Goal: Information Seeking & Learning: Learn about a topic

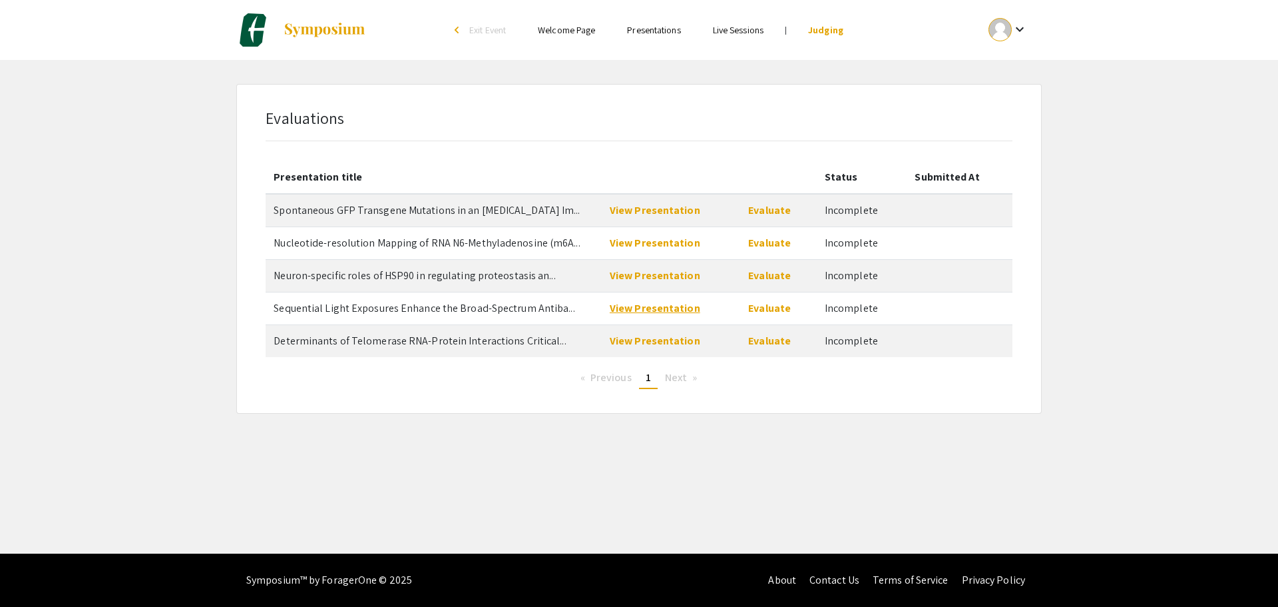
click at [678, 312] on link "View Presentation" at bounding box center [655, 308] width 91 height 14
click at [658, 341] on link "View Presentation" at bounding box center [655, 341] width 91 height 14
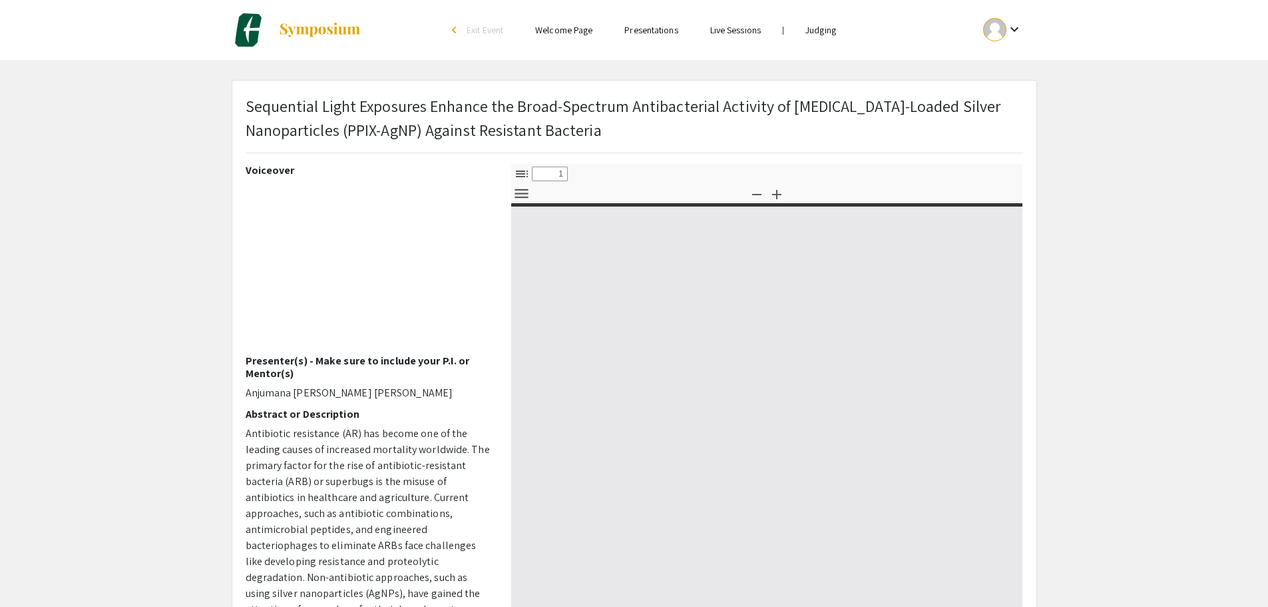
select select "custom"
type input "0"
select select "custom"
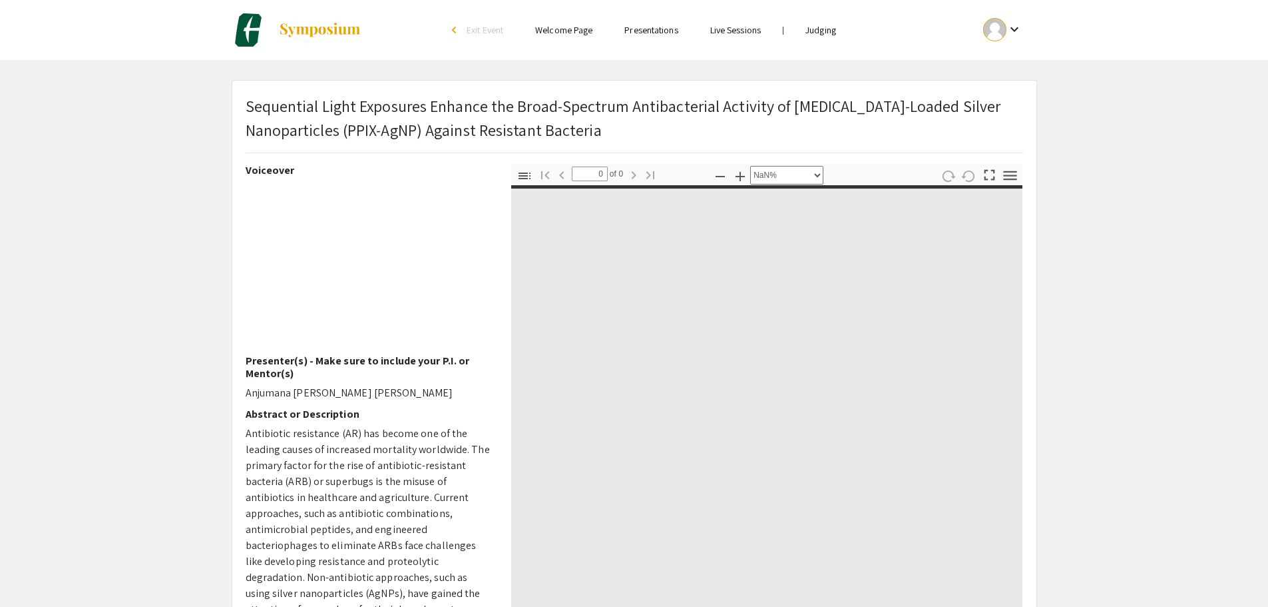
type input "1"
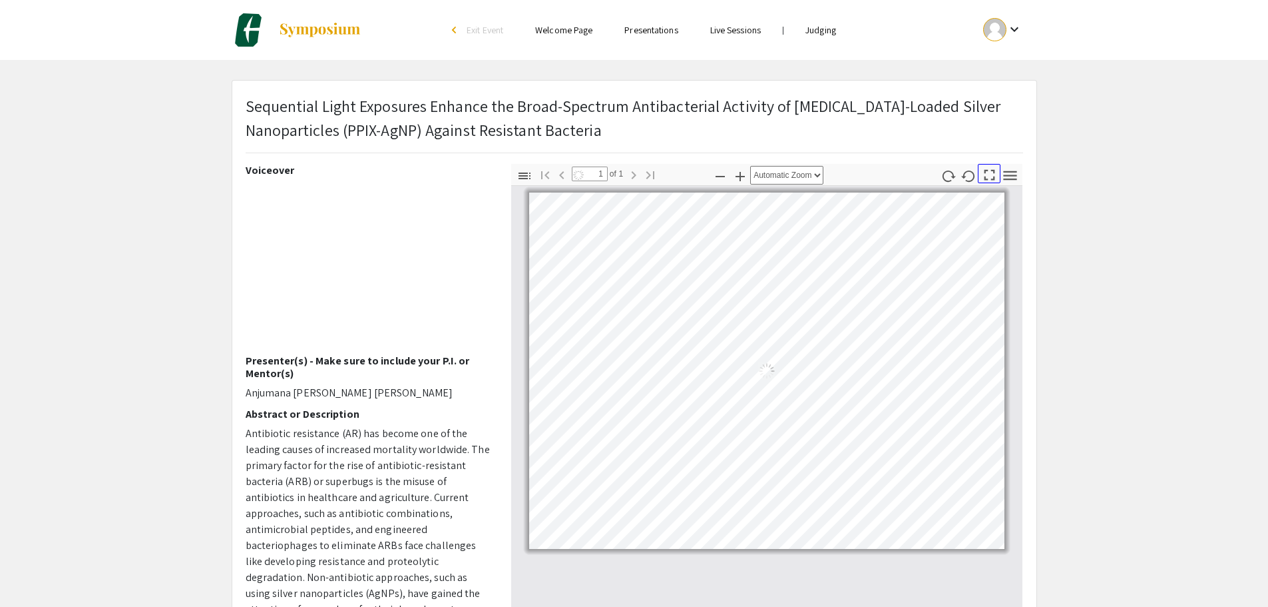
click at [990, 178] on icon "button" at bounding box center [990, 175] width 18 height 18
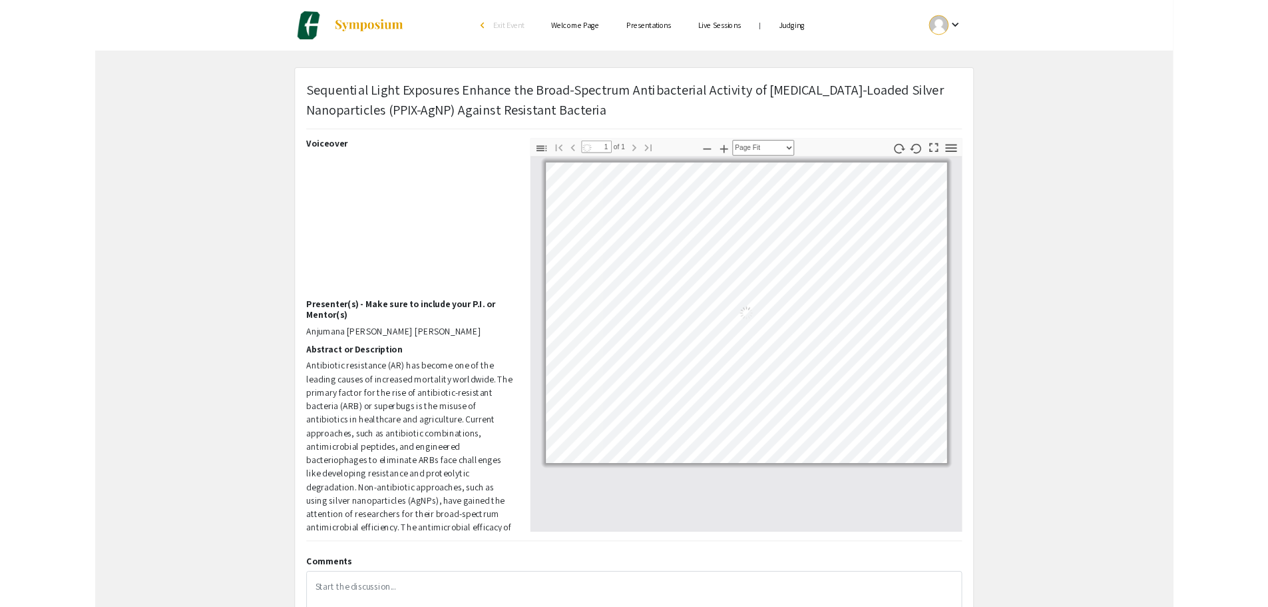
scroll to position [718, 0]
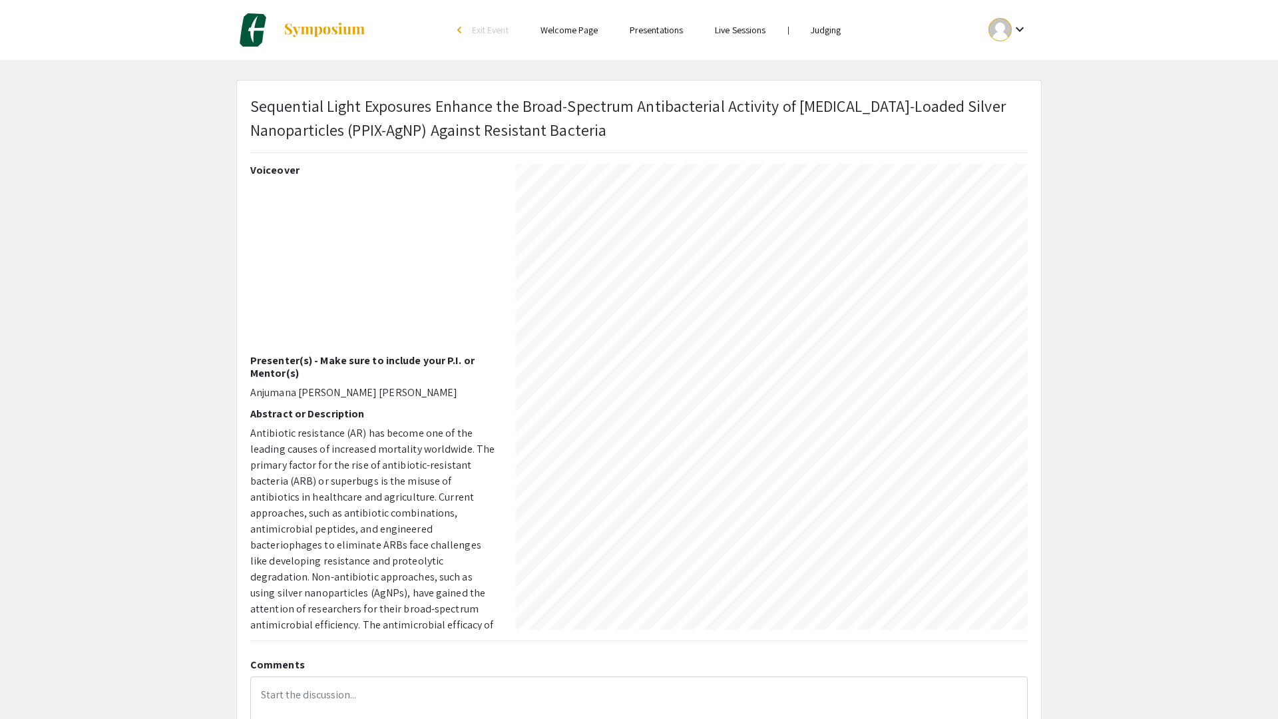
click at [89, 316] on div at bounding box center [640, 5] width 1274 height 1446
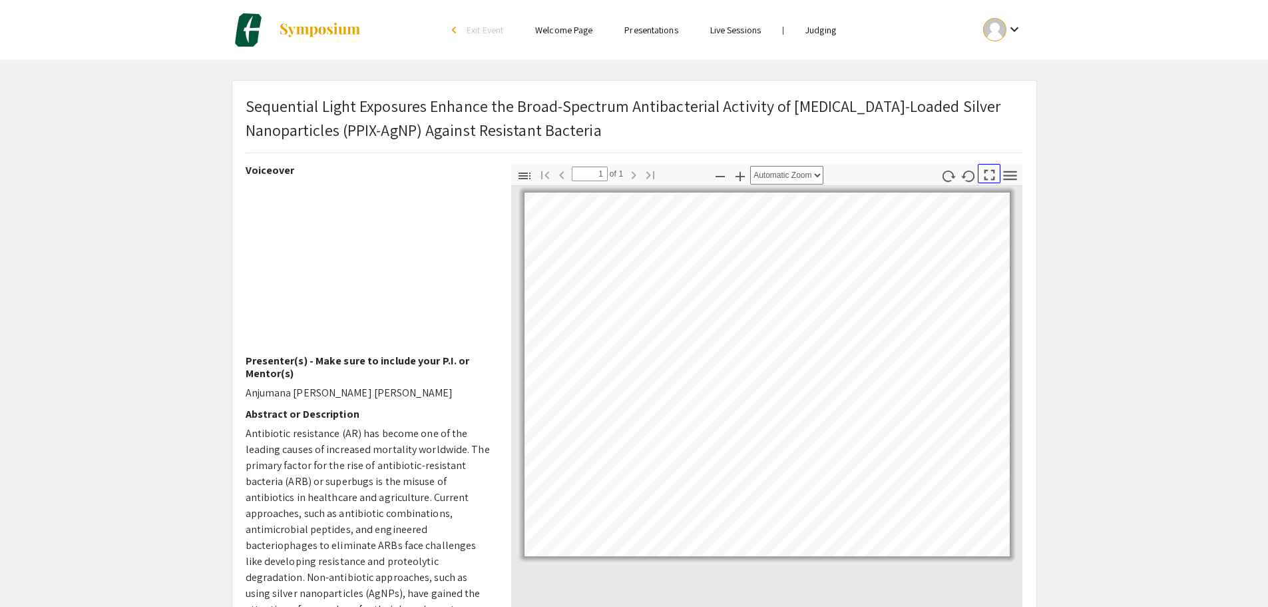
click at [993, 170] on icon "button" at bounding box center [990, 175] width 11 height 11
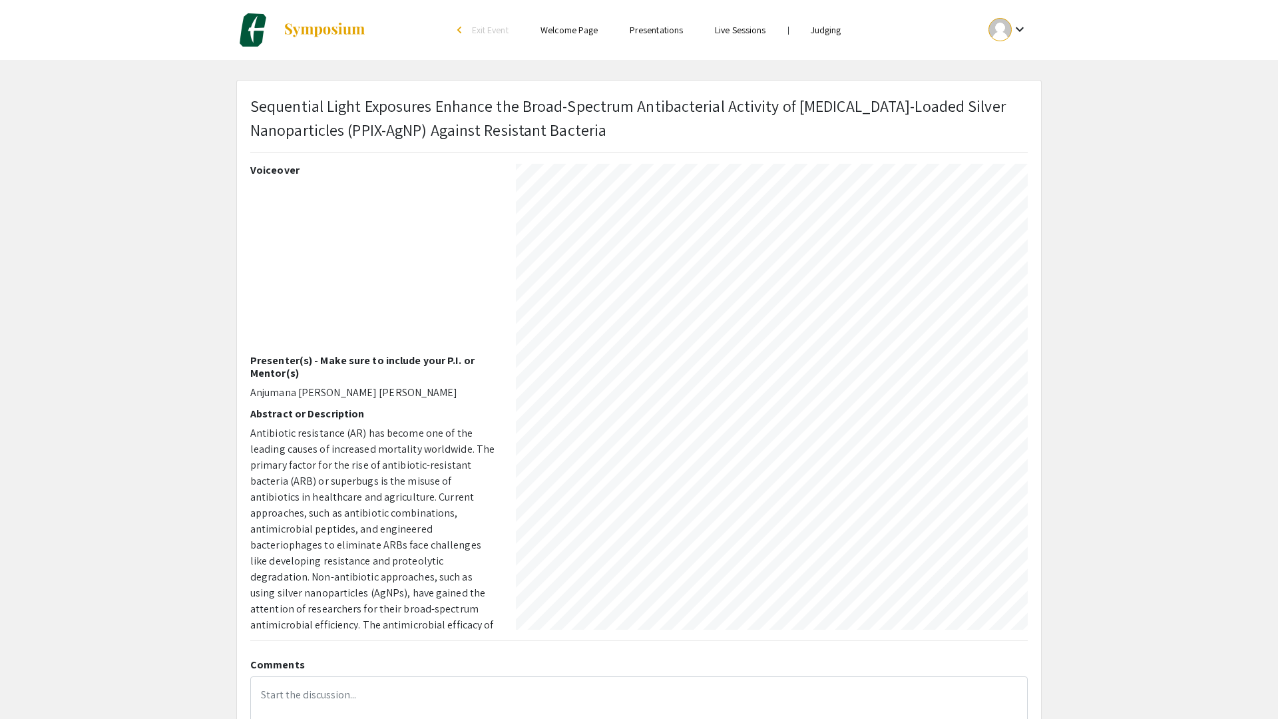
select select "auto"
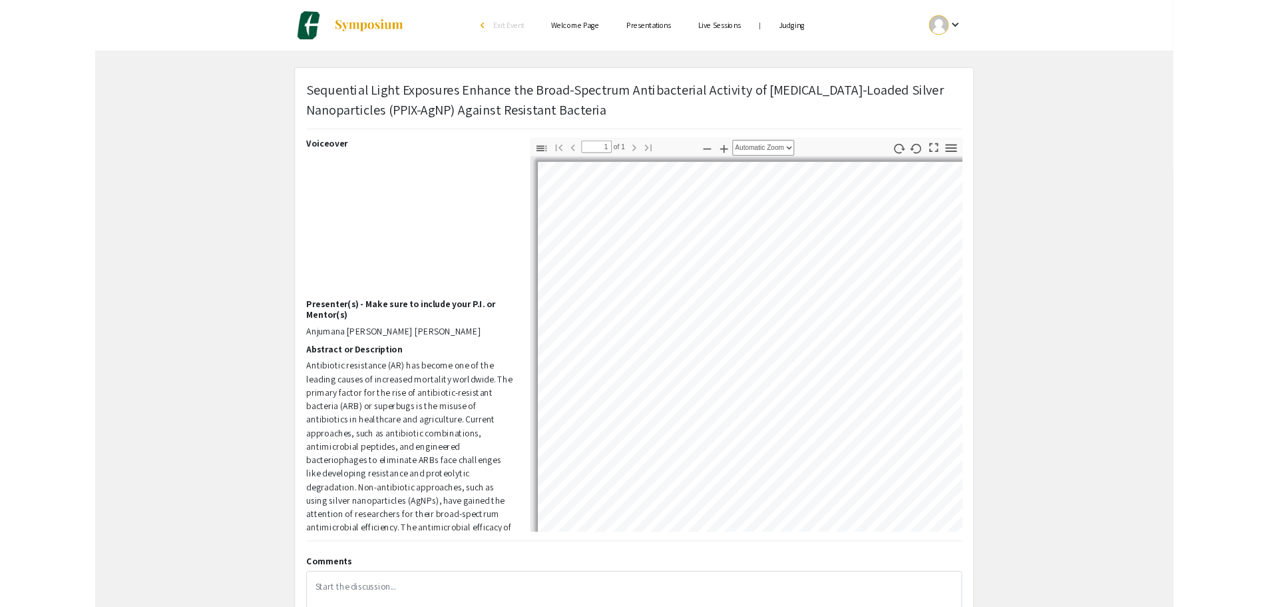
scroll to position [0, 0]
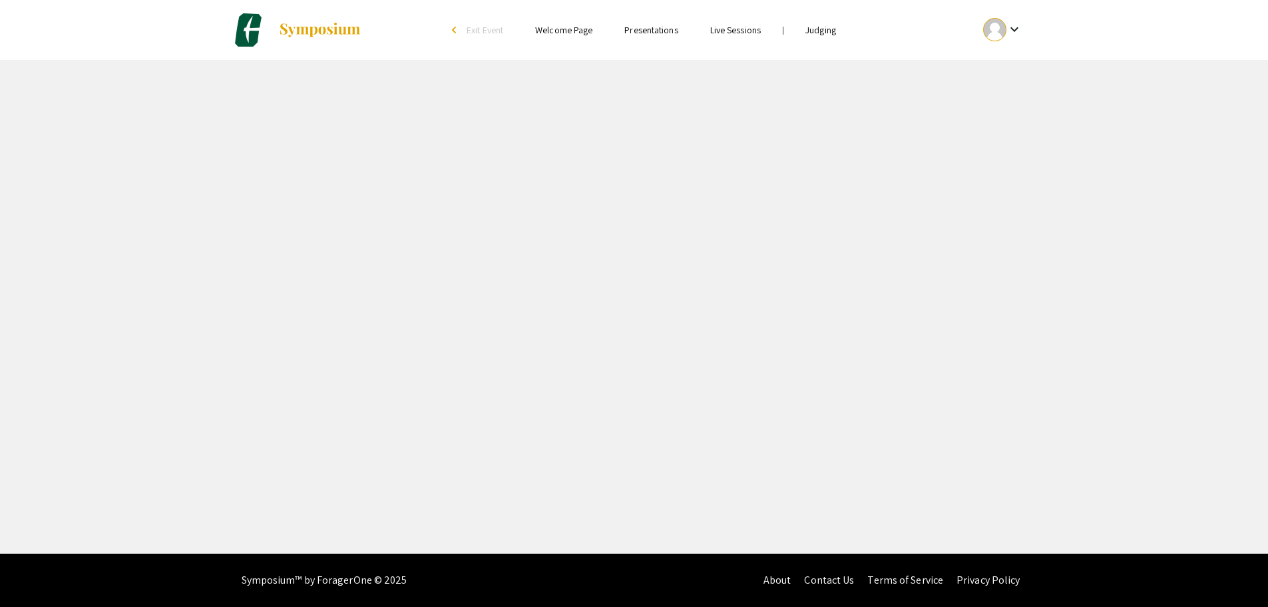
select select "custom"
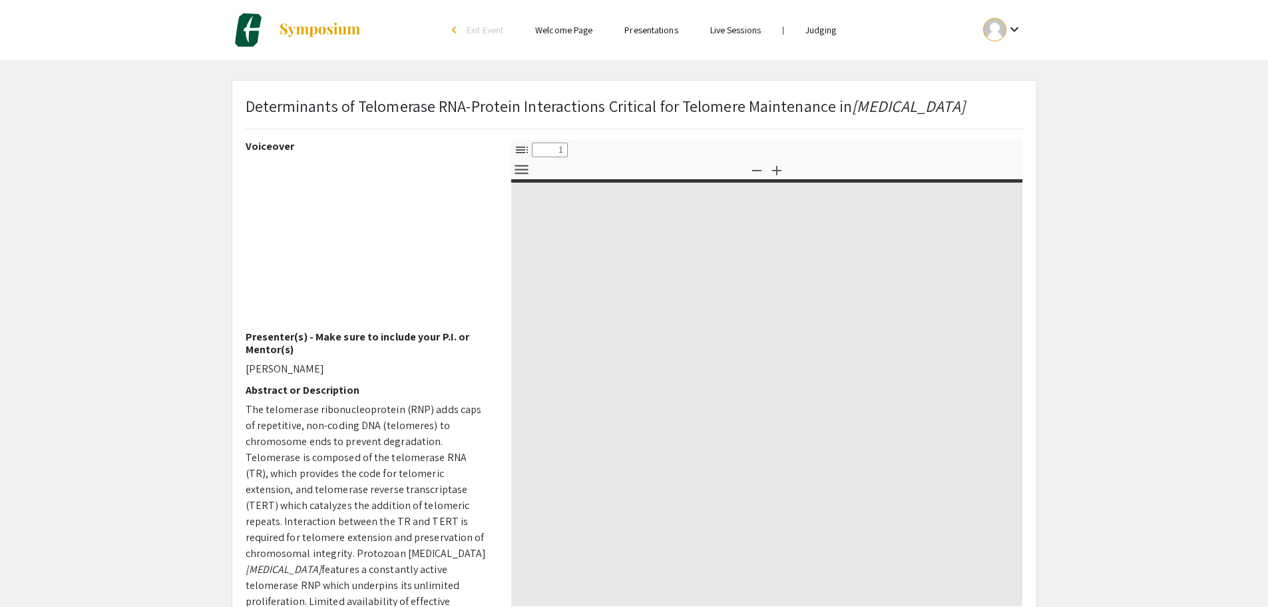
type input "0"
select select "custom"
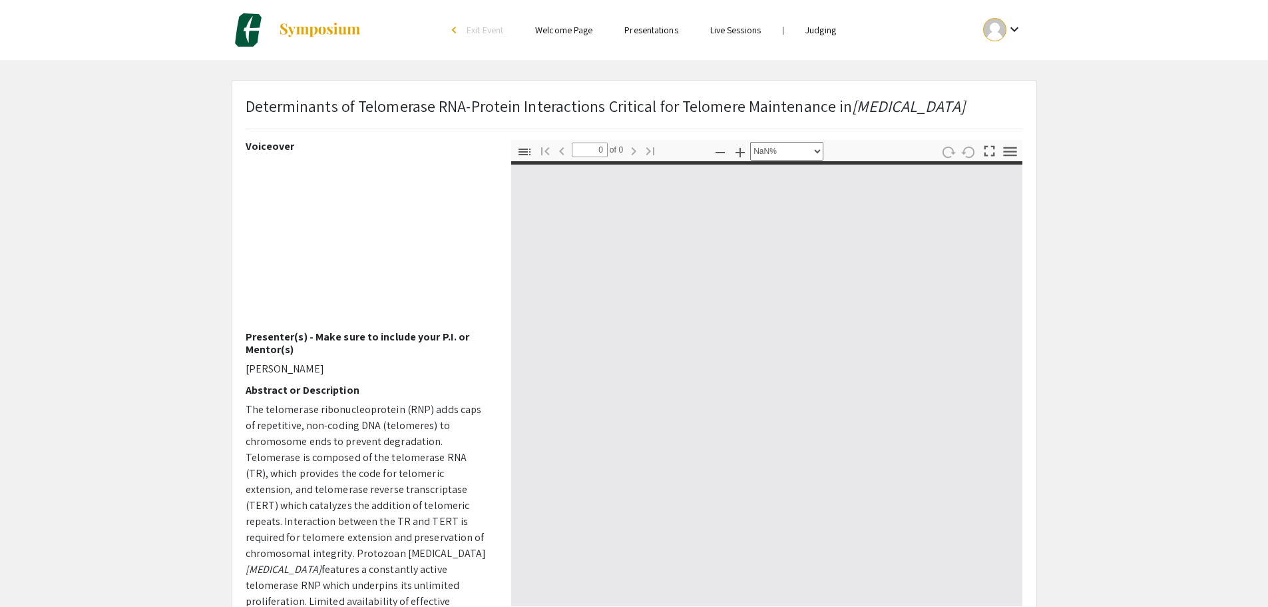
type input "1"
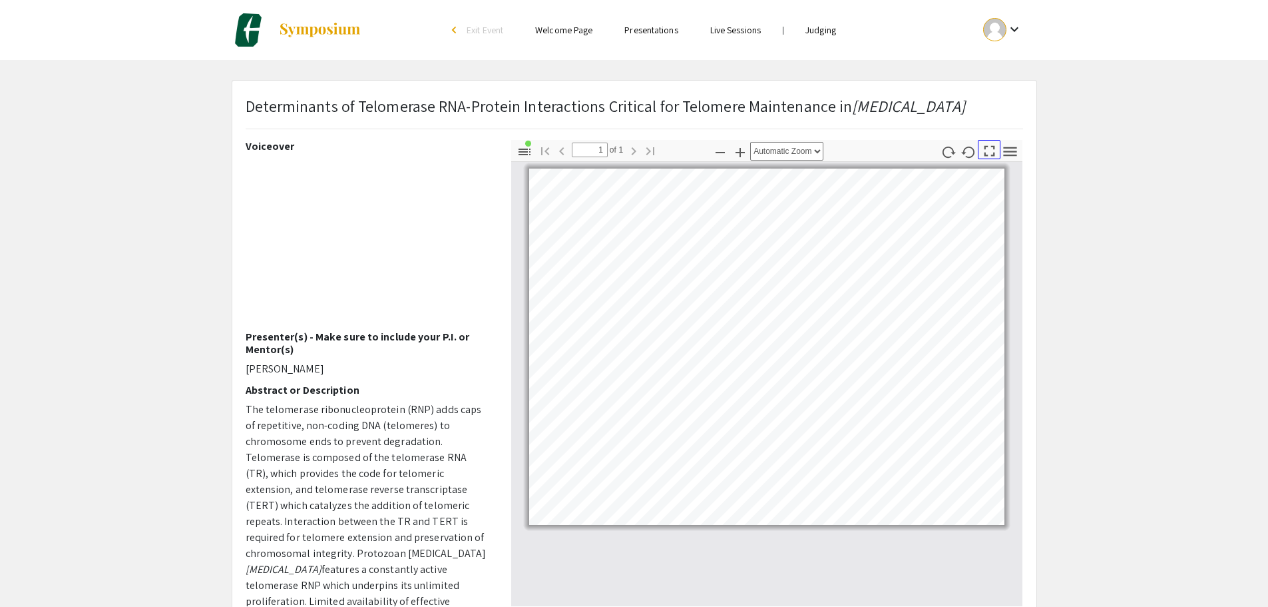
drag, startPoint x: 990, startPoint y: 146, endPoint x: 990, endPoint y: 227, distance: 80.6
click at [990, 146] on icon "button" at bounding box center [990, 151] width 18 height 18
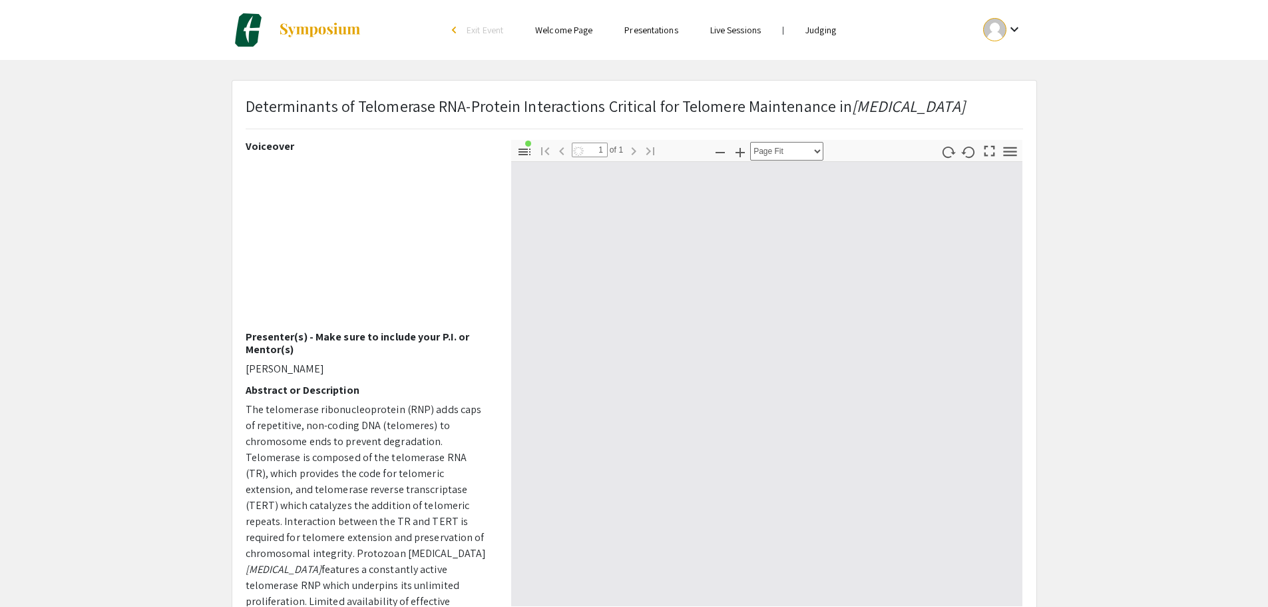
scroll to position [718, 0]
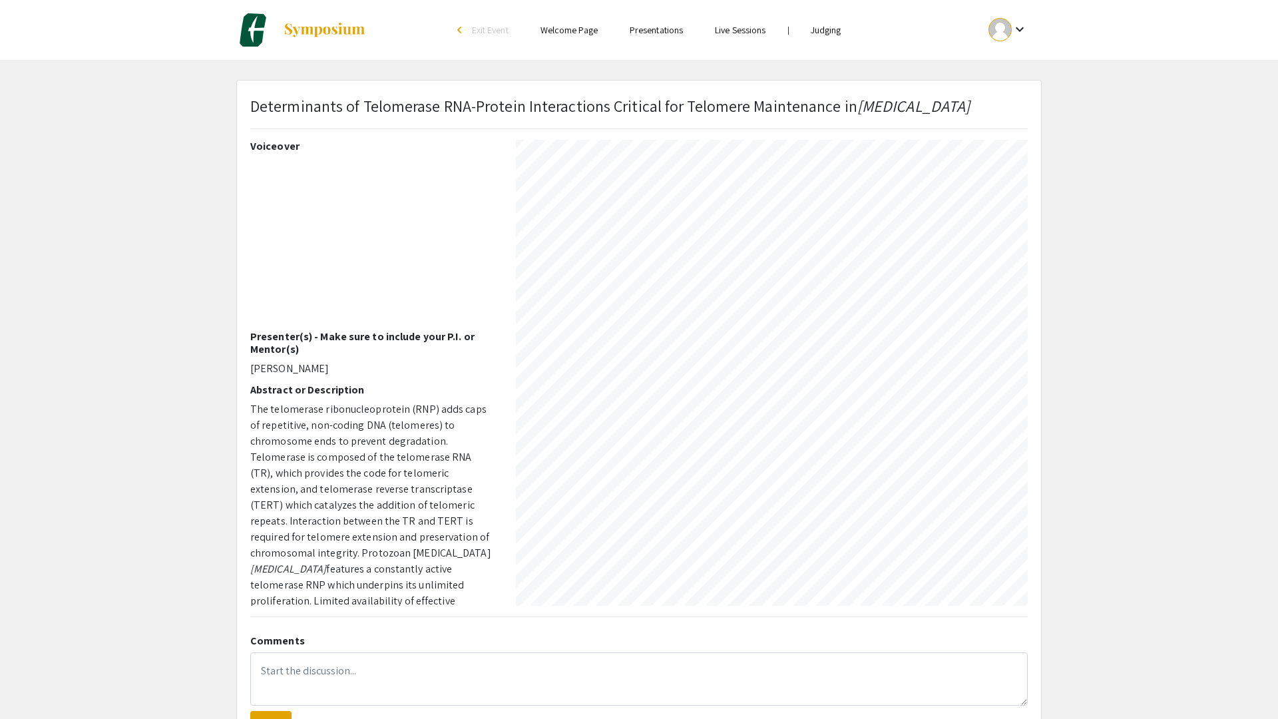
click at [1121, 45] on div at bounding box center [640, 5] width 1274 height 1446
click at [81, 39] on div at bounding box center [640, 5] width 1274 height 1446
select select "auto"
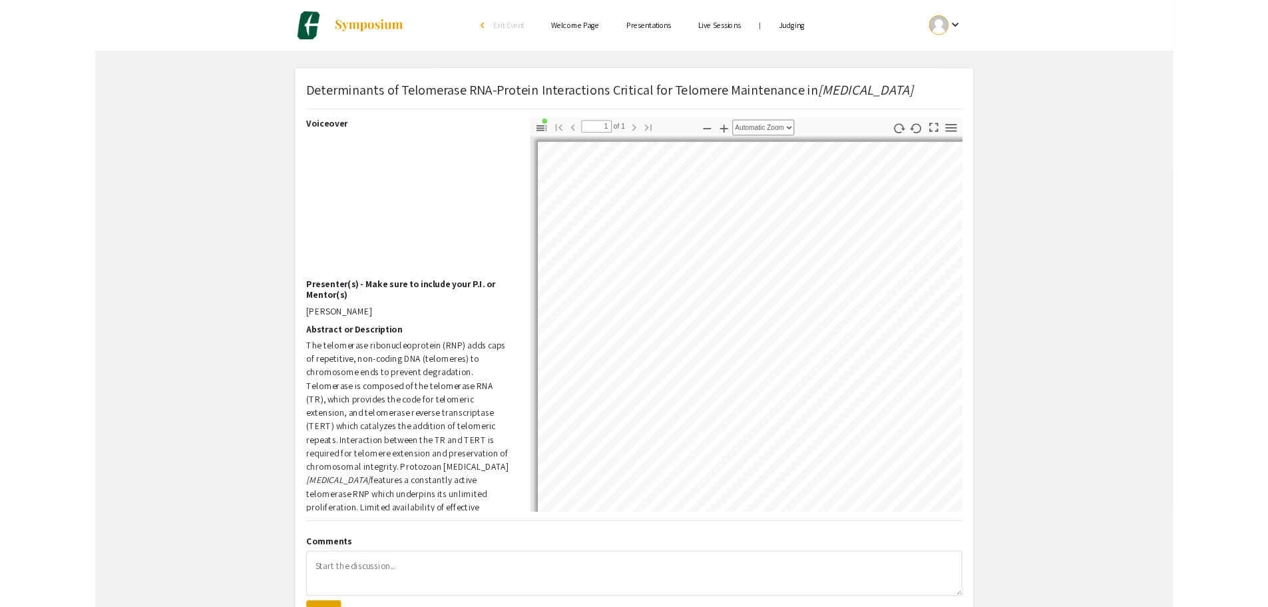
scroll to position [0, 0]
